Goal: Information Seeking & Learning: Check status

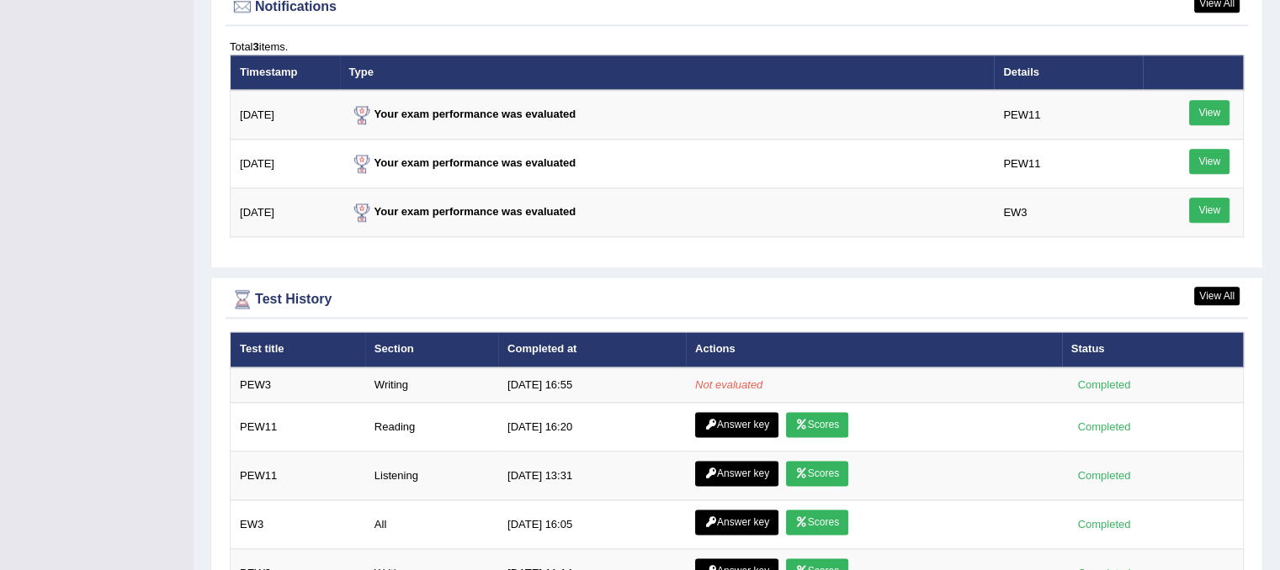
scroll to position [2187, 0]
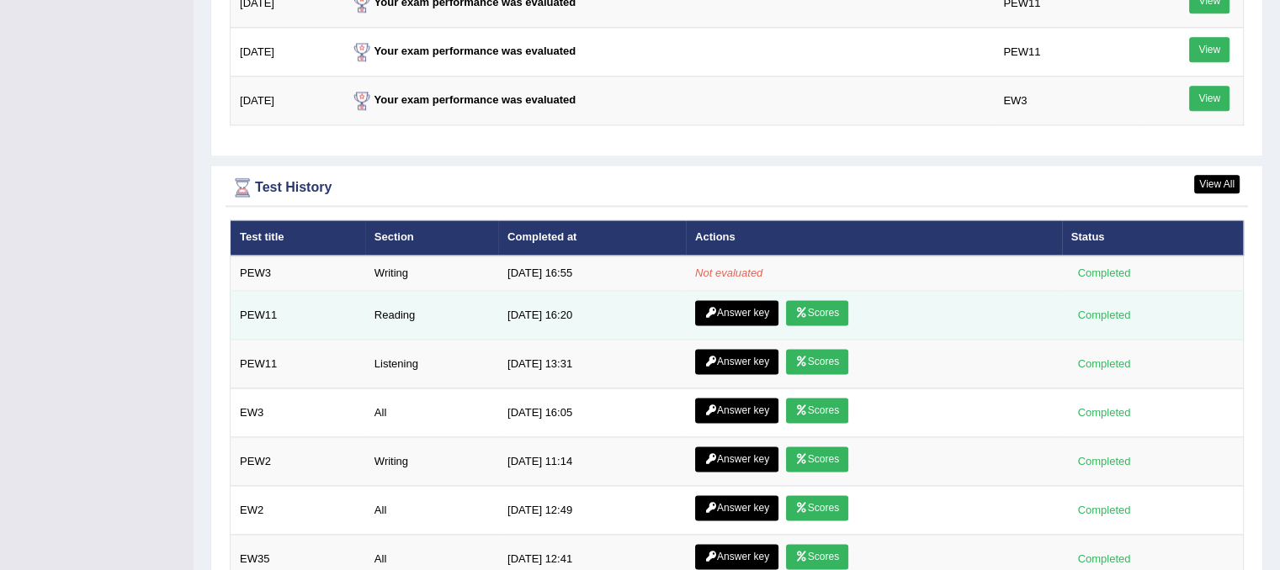
click at [797, 308] on icon at bounding box center [801, 313] width 13 height 10
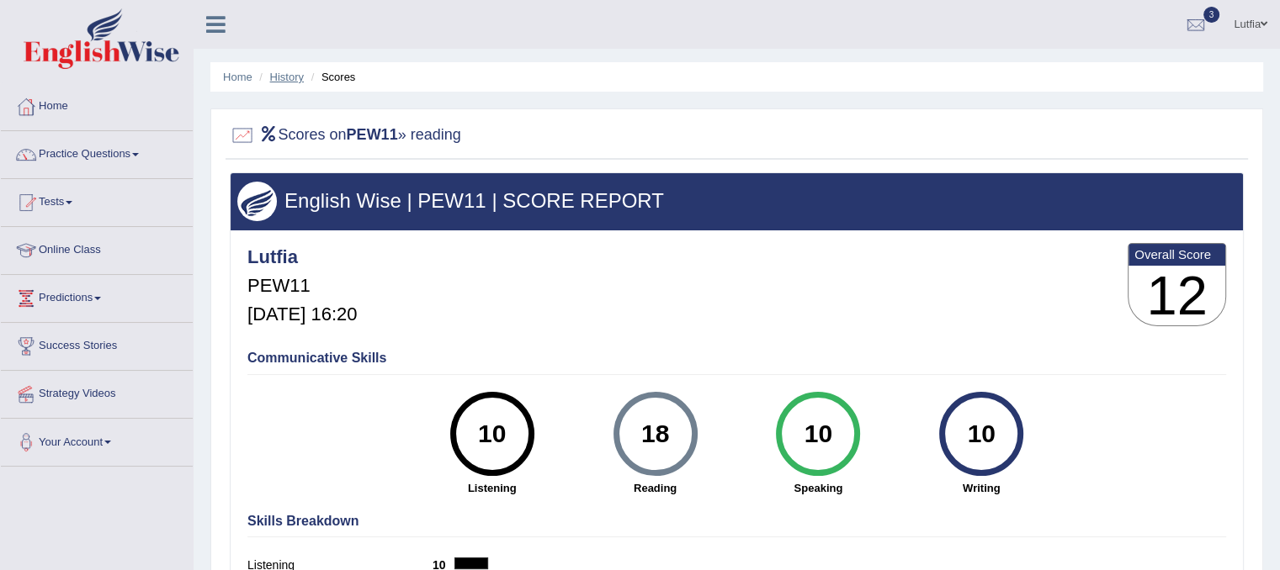
click at [274, 73] on link "History" at bounding box center [287, 77] width 34 height 13
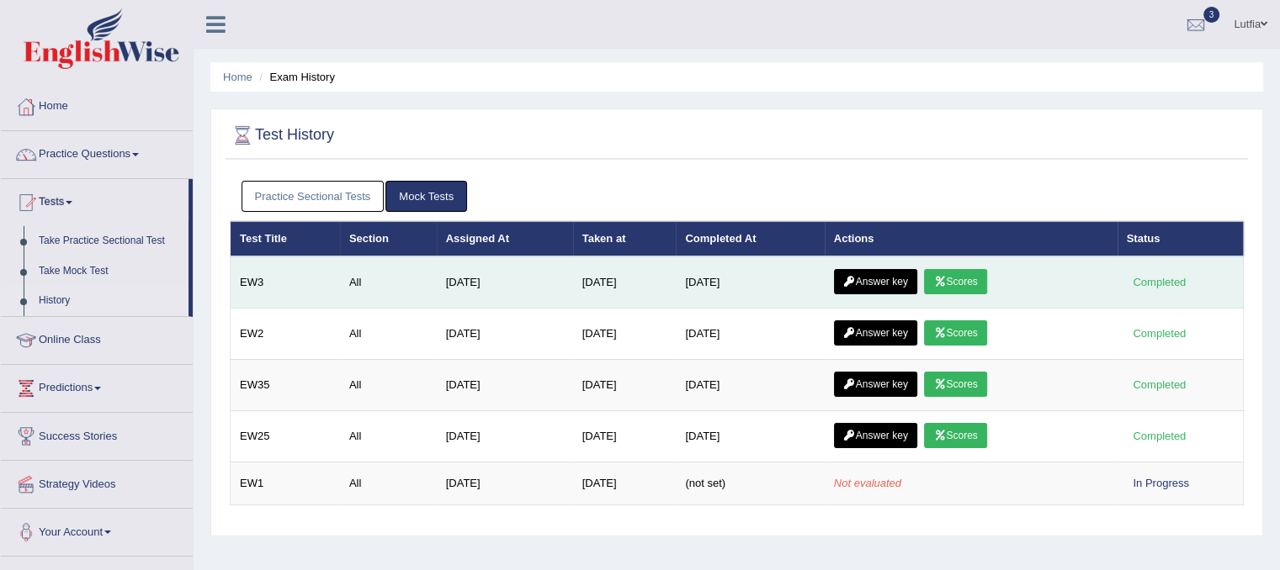
click at [894, 278] on link "Answer key" at bounding box center [875, 281] width 83 height 25
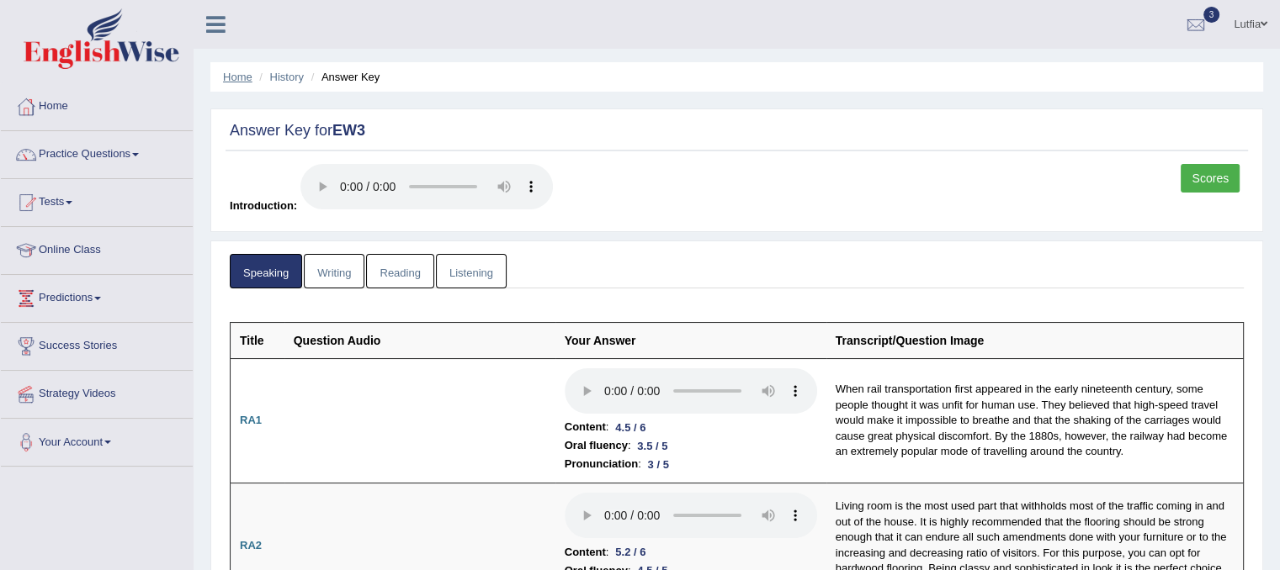
click at [250, 75] on link "Home" at bounding box center [237, 77] width 29 height 13
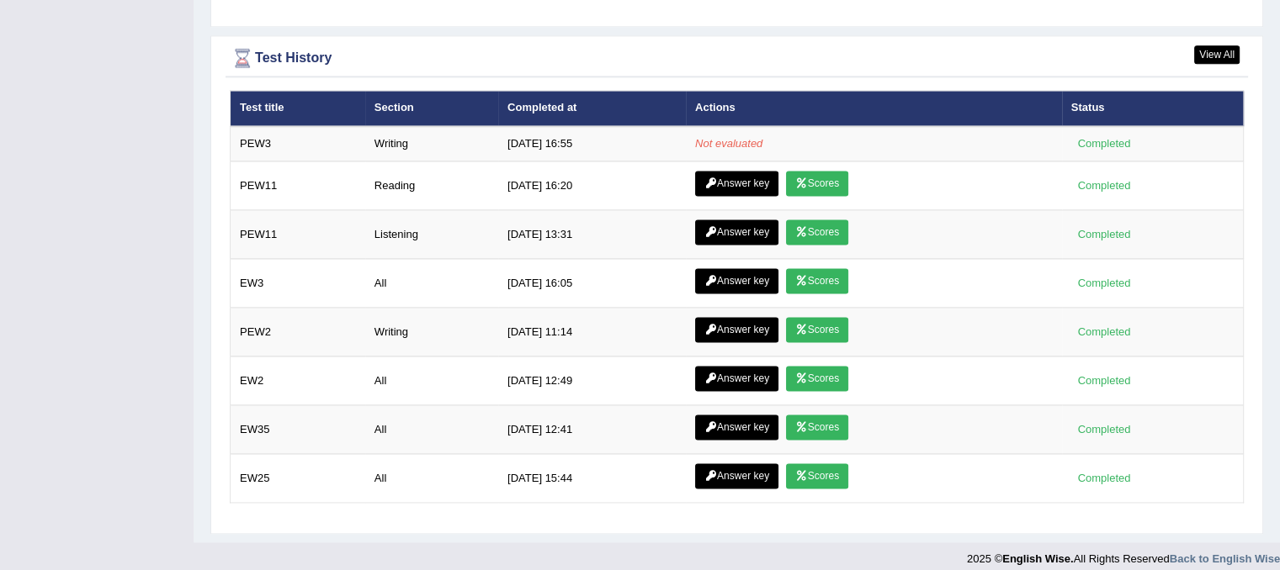
scroll to position [2321, 0]
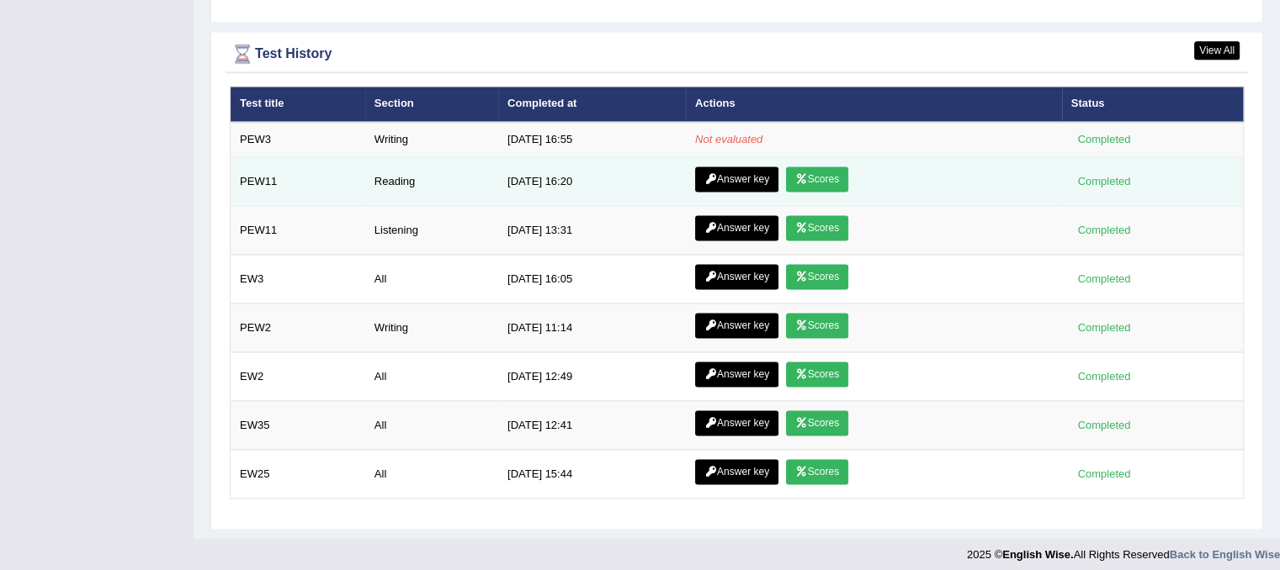
click at [750, 170] on link "Answer key" at bounding box center [736, 179] width 83 height 25
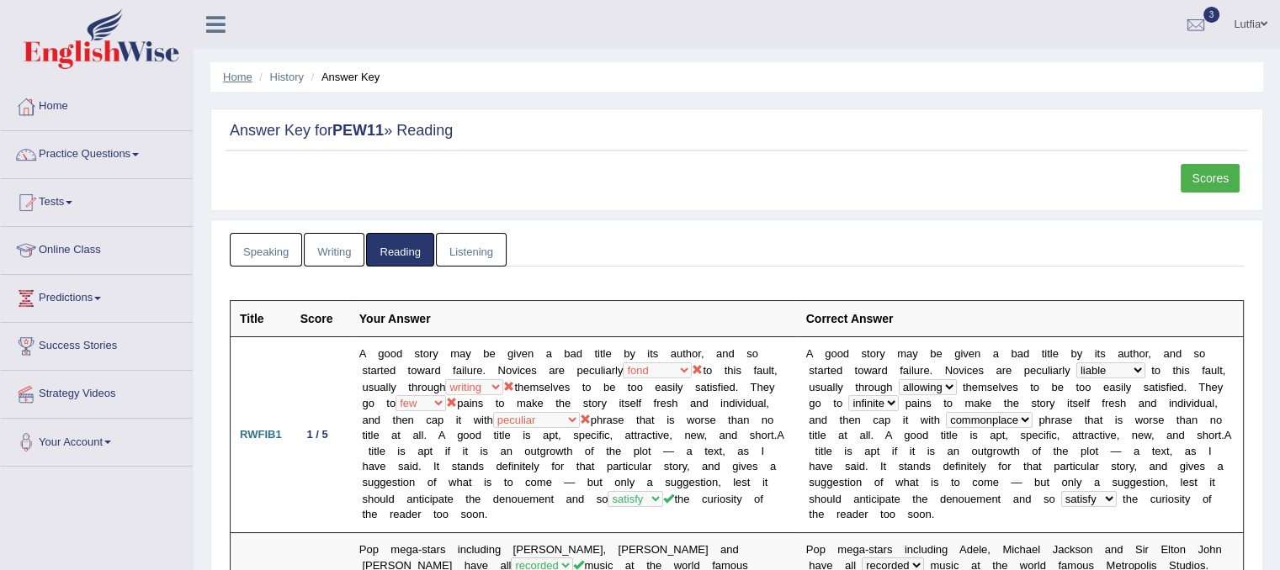
click at [246, 75] on link "Home" at bounding box center [237, 77] width 29 height 13
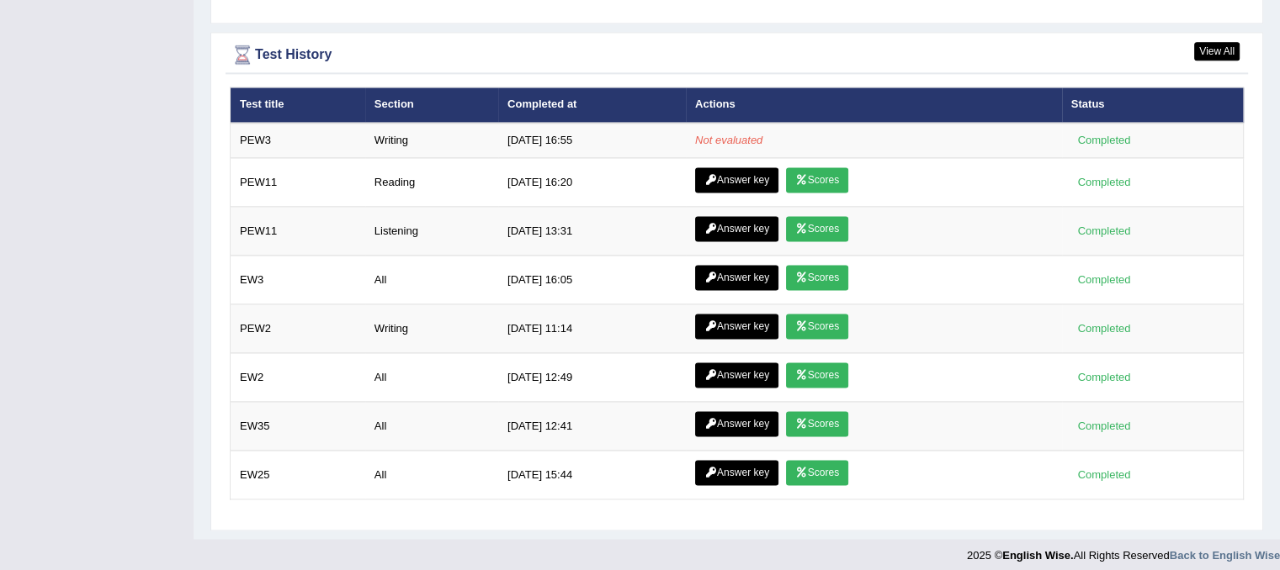
scroll to position [2321, 0]
